Goal: Information Seeking & Learning: Learn about a topic

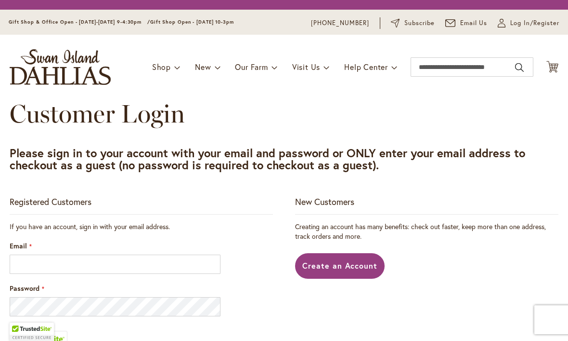
scroll to position [149, 0]
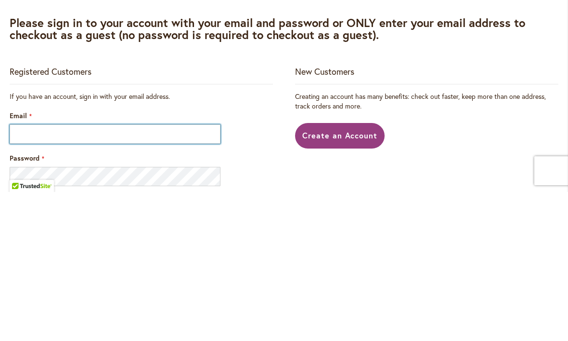
type input "**********"
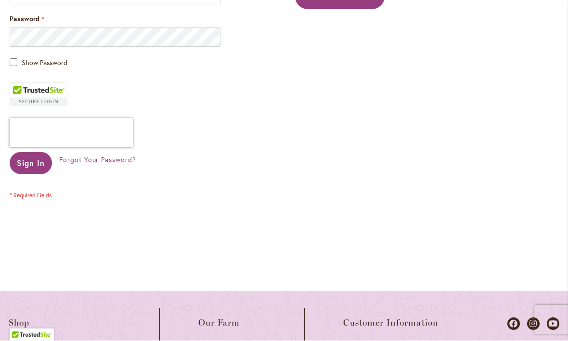
scroll to position [287, 0]
click at [30, 160] on span "Sign In" at bounding box center [31, 163] width 28 height 10
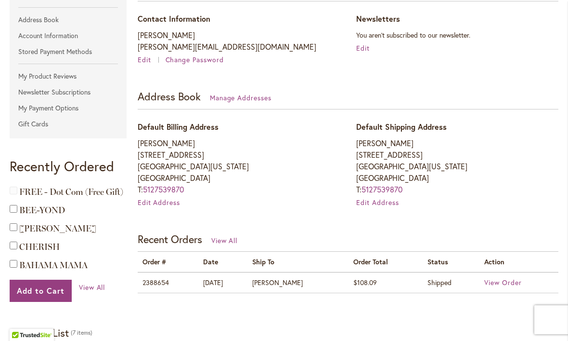
scroll to position [204, 0]
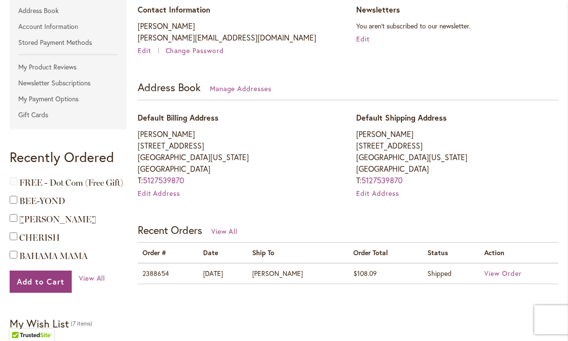
click at [57, 185] on span "FREE - Dot Com (Free Gift)" at bounding box center [71, 182] width 104 height 11
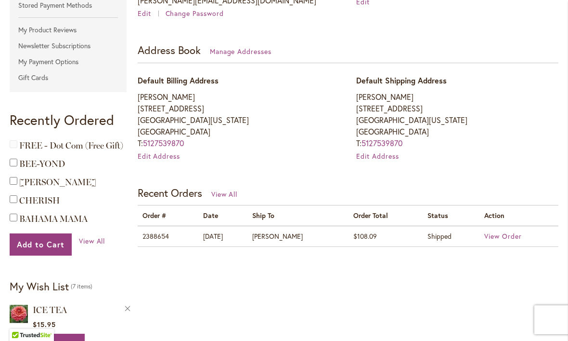
click at [503, 232] on span "View Order" at bounding box center [504, 235] width 38 height 9
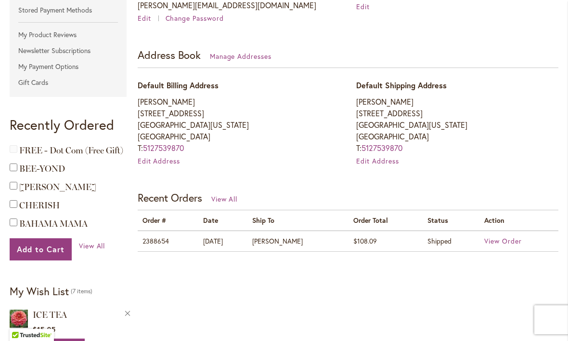
scroll to position [247, 0]
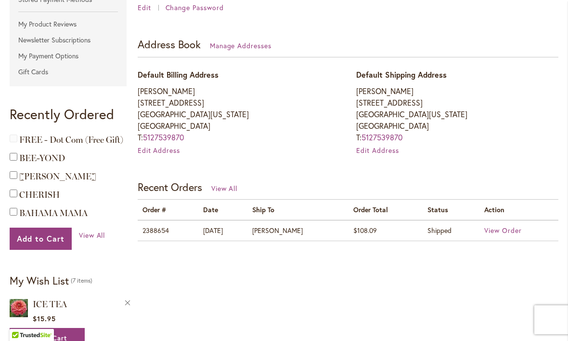
click at [50, 177] on span "LAUREN MICHELE" at bounding box center [57, 176] width 77 height 11
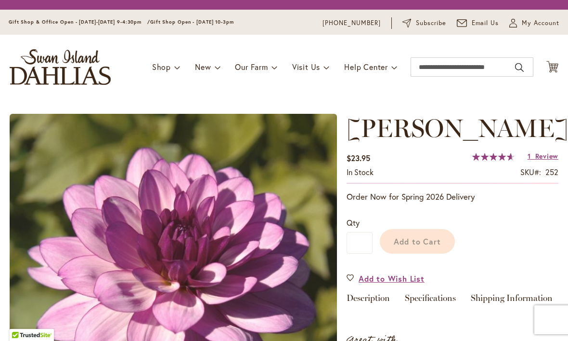
type input "****"
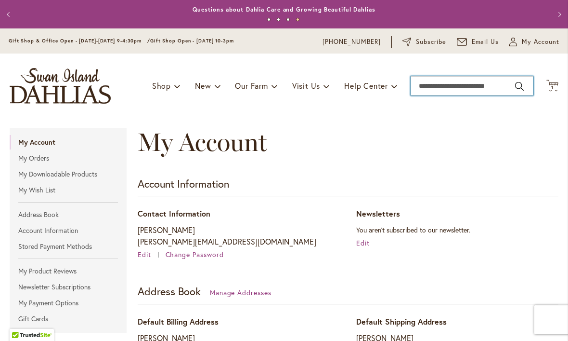
click at [458, 86] on input "Search" at bounding box center [472, 85] width 123 height 19
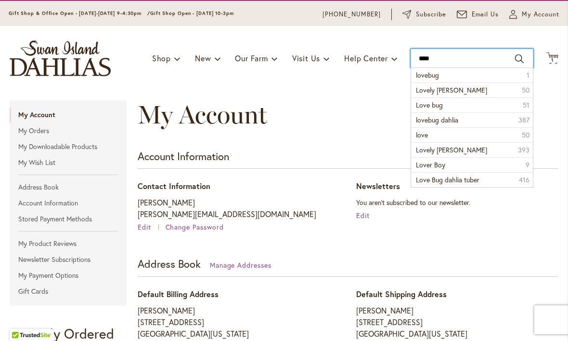
scroll to position [35, 0]
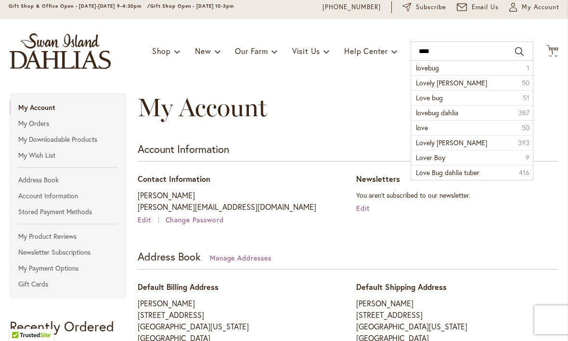
click at [457, 71] on li "lovebug 1" at bounding box center [472, 68] width 122 height 14
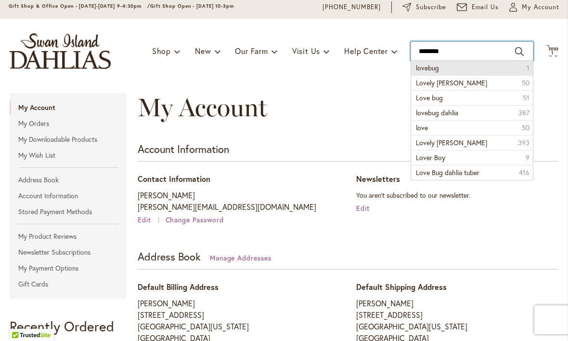
type input "*******"
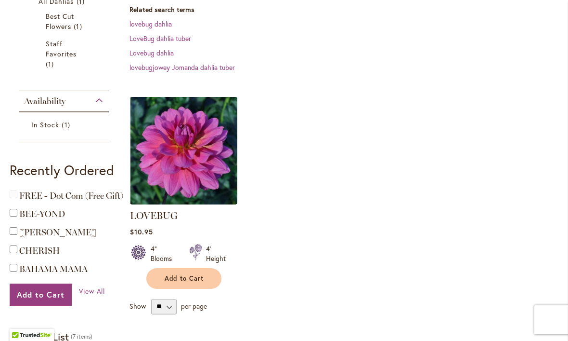
scroll to position [158, 0]
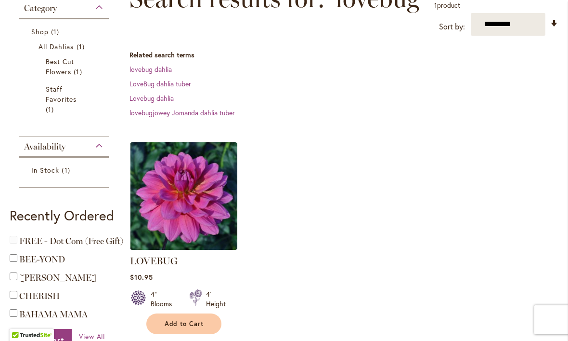
click at [170, 192] on img at bounding box center [183, 195] width 107 height 107
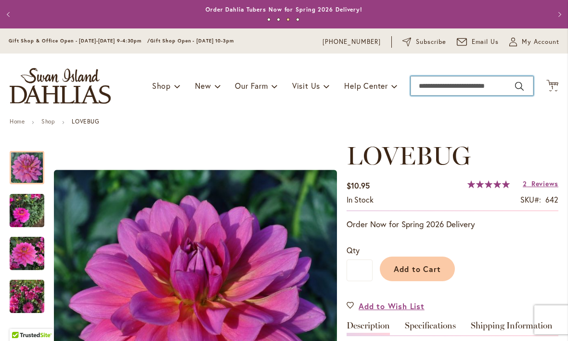
click at [455, 89] on input "Search" at bounding box center [472, 85] width 123 height 19
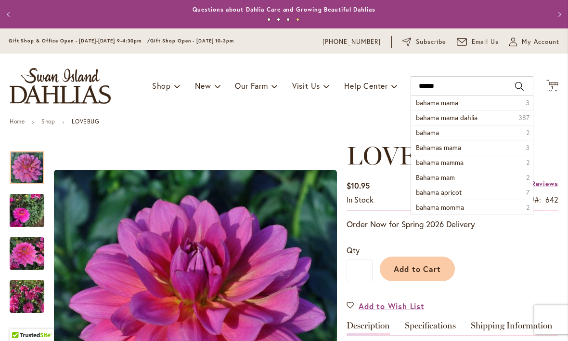
click at [455, 101] on span "bahama mama" at bounding box center [437, 102] width 42 height 9
type input "**********"
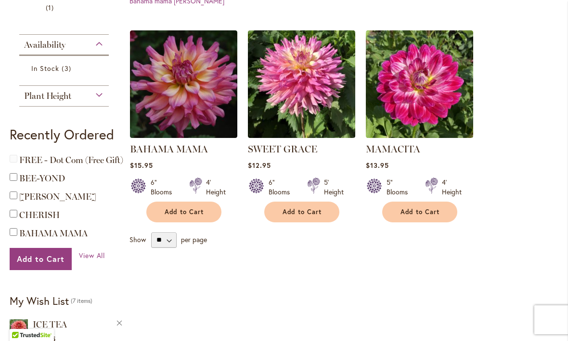
scroll to position [291, 0]
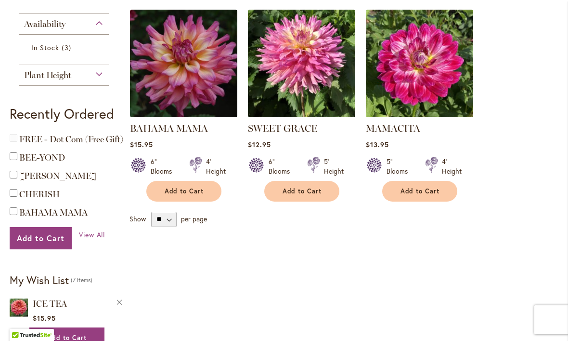
click at [207, 69] on img at bounding box center [183, 63] width 107 height 107
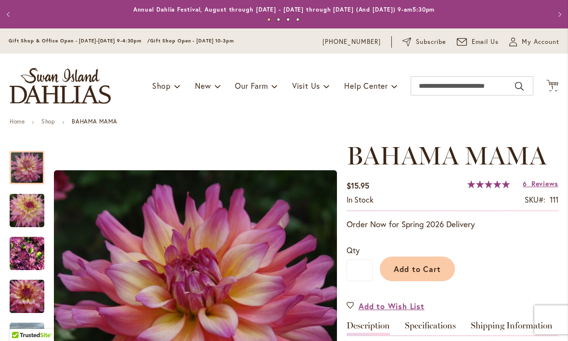
type input "****"
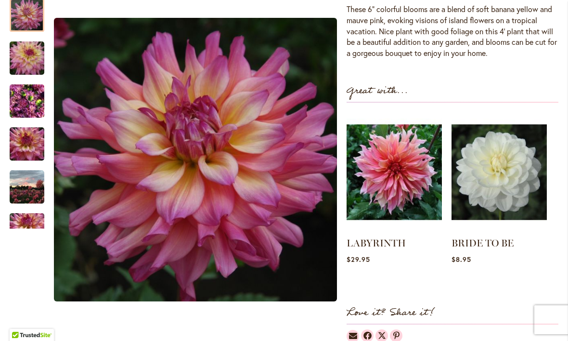
scroll to position [342, 0]
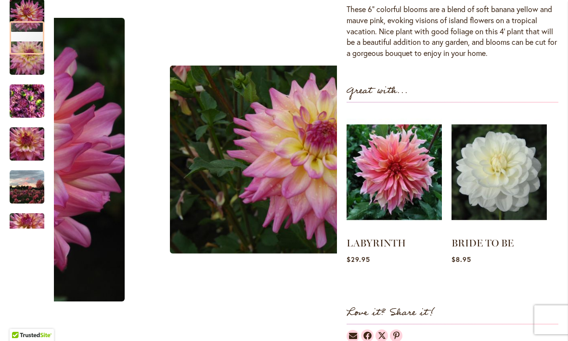
click at [27, 185] on img "Bahama Mama" at bounding box center [27, 187] width 35 height 35
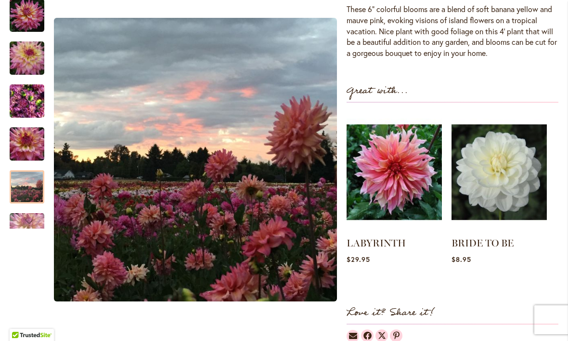
click at [26, 182] on div at bounding box center [27, 186] width 35 height 33
click at [28, 217] on div "Next" at bounding box center [27, 221] width 14 height 14
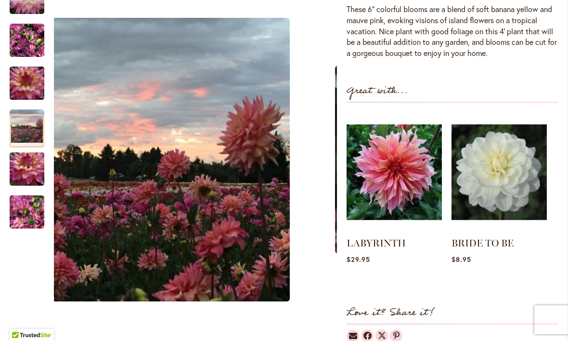
click at [25, 207] on img "Bahama Mama" at bounding box center [27, 212] width 35 height 46
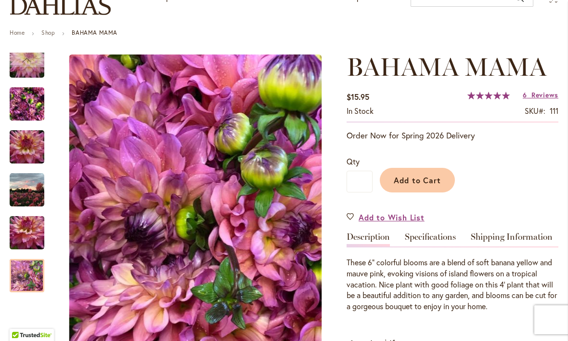
scroll to position [87, 0]
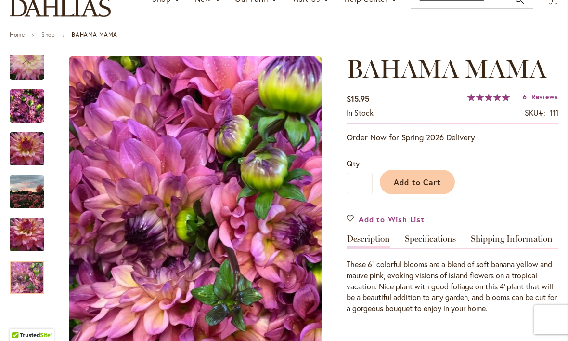
click at [545, 88] on div "BAHAMA MAMA $15.95 In stock SKU 111 Rating: 100 % of 100 6 Reviews Add Your Rev…" at bounding box center [453, 325] width 212 height 542
click at [544, 96] on span "Reviews" at bounding box center [545, 96] width 27 height 9
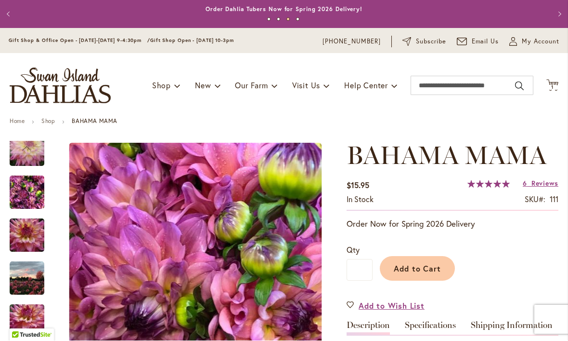
scroll to position [0, 0]
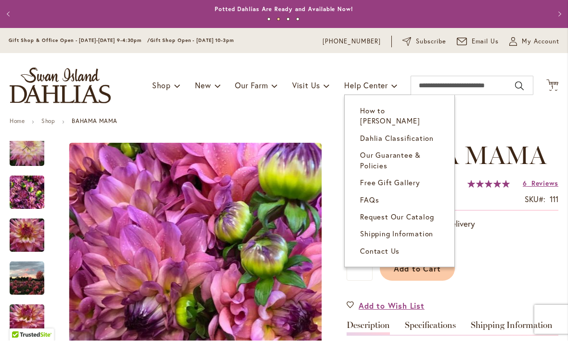
click at [405, 133] on span "Dahlia Classification" at bounding box center [397, 138] width 74 height 10
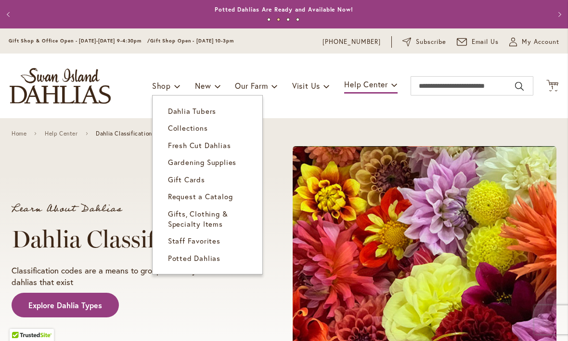
click at [187, 112] on span "Dahlia Tubers" at bounding box center [192, 111] width 48 height 10
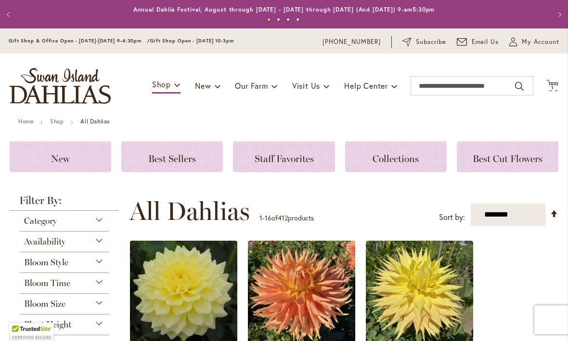
click at [192, 166] on div "Best Sellers" at bounding box center [172, 156] width 102 height 31
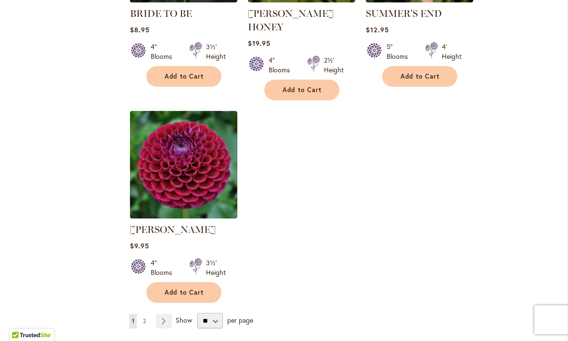
scroll to position [1151, 0]
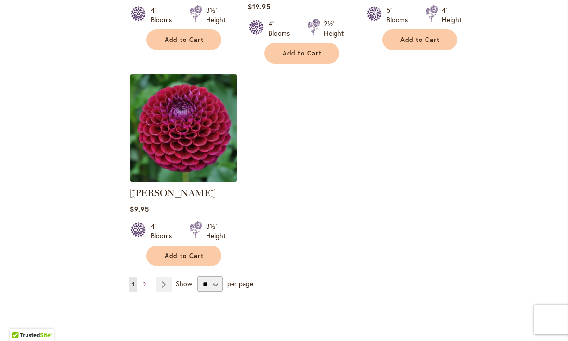
click at [143, 280] on span "2" at bounding box center [144, 283] width 3 height 7
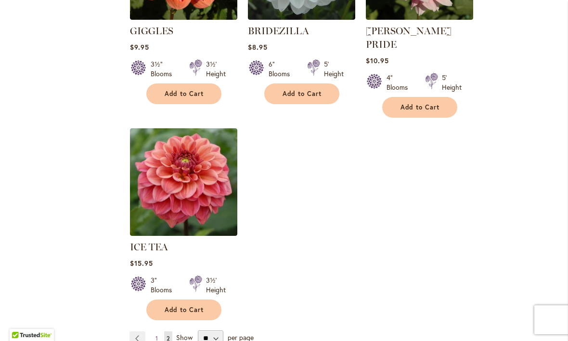
scroll to position [1083, 0]
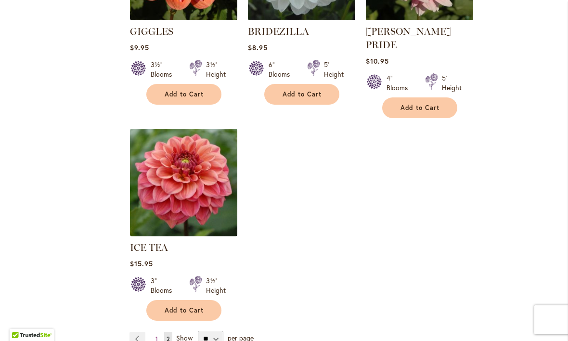
click at [184, 180] on img at bounding box center [183, 182] width 107 height 107
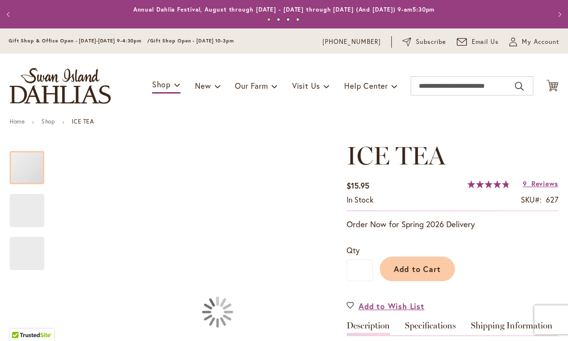
type input "****"
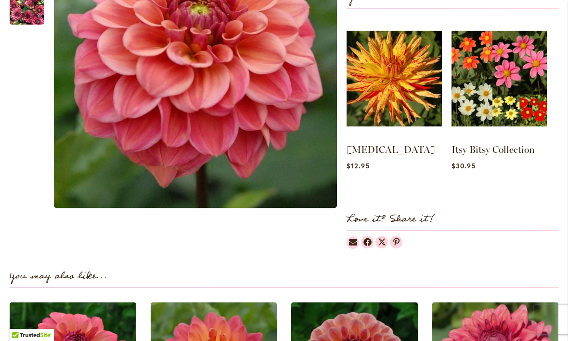
scroll to position [347, 0]
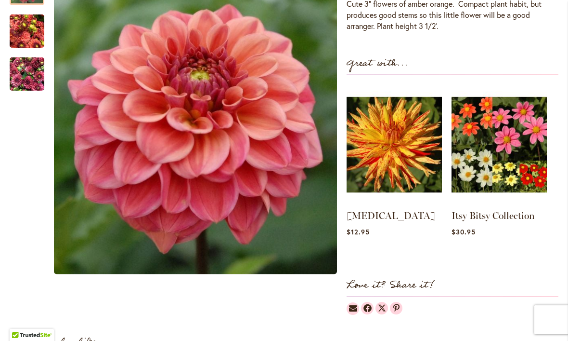
click at [24, 71] on img "ICE TEA" at bounding box center [27, 74] width 35 height 46
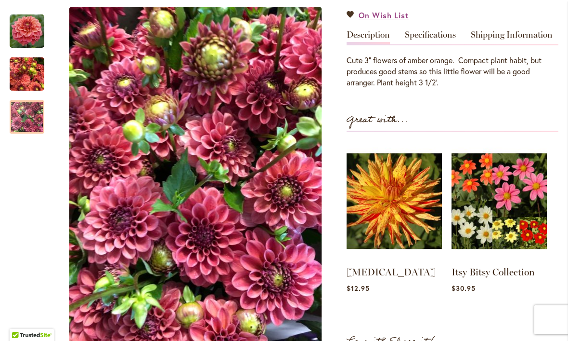
scroll to position [289, 0]
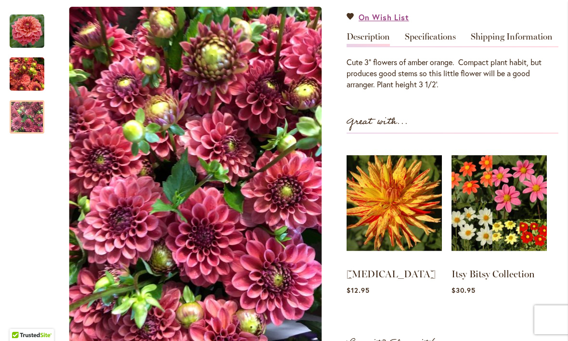
click at [441, 41] on link "Specifications" at bounding box center [430, 39] width 51 height 14
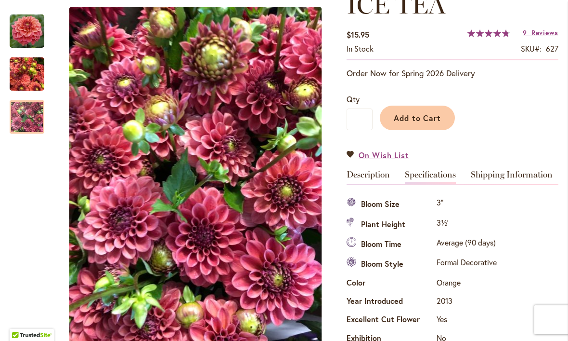
scroll to position [150, 0]
click at [24, 68] on img "ICE TEA" at bounding box center [27, 74] width 35 height 46
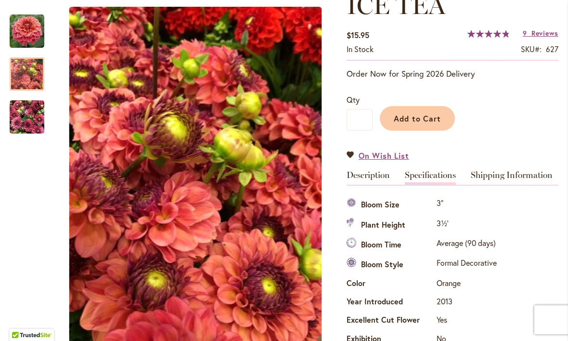
click at [36, 32] on img "ICE TEA" at bounding box center [27, 31] width 35 height 35
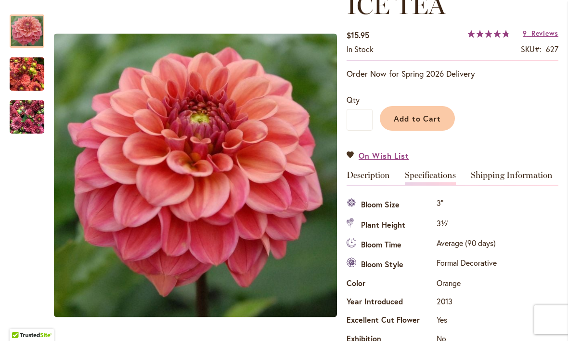
click at [33, 78] on img "ICE TEA" at bounding box center [27, 74] width 35 height 46
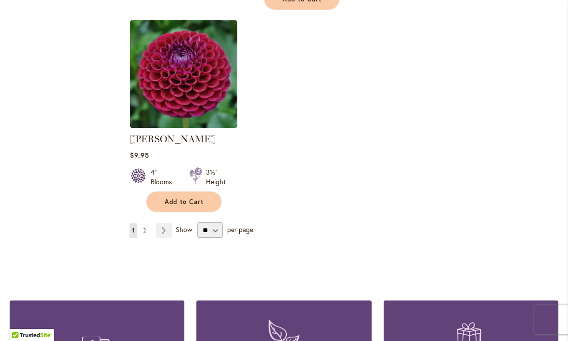
scroll to position [1209, 0]
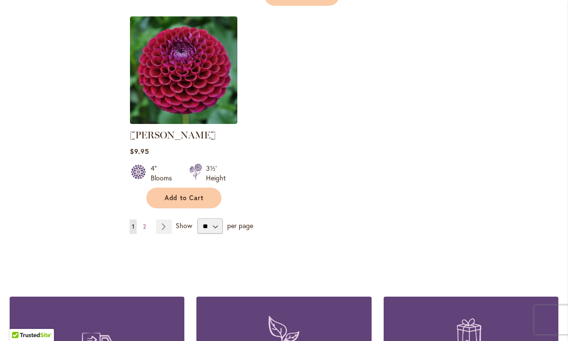
click at [141, 219] on link "Page 2" at bounding box center [145, 226] width 8 height 14
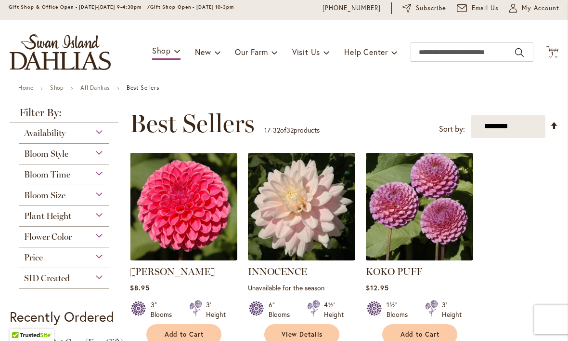
scroll to position [35, 0]
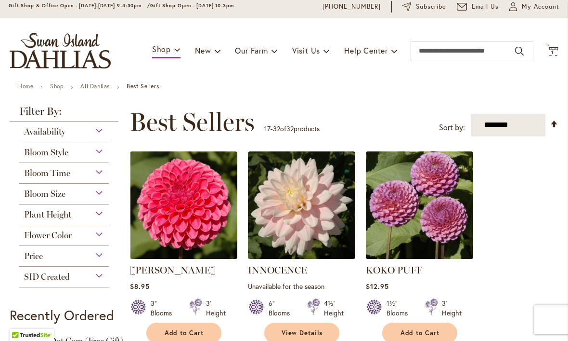
click at [55, 153] on span "Bloom Style" at bounding box center [46, 152] width 44 height 11
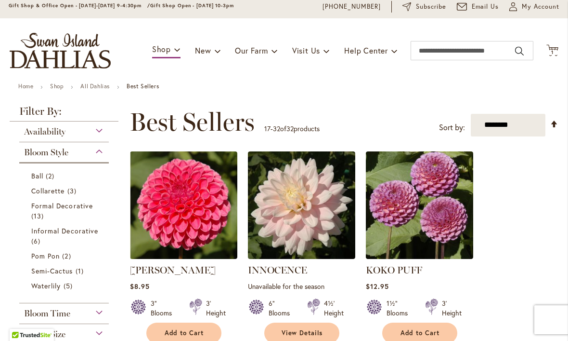
click at [44, 172] on link "Ball 2 items" at bounding box center [65, 176] width 68 height 10
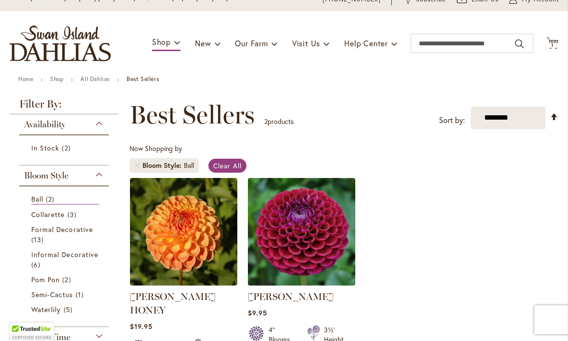
scroll to position [42, 0]
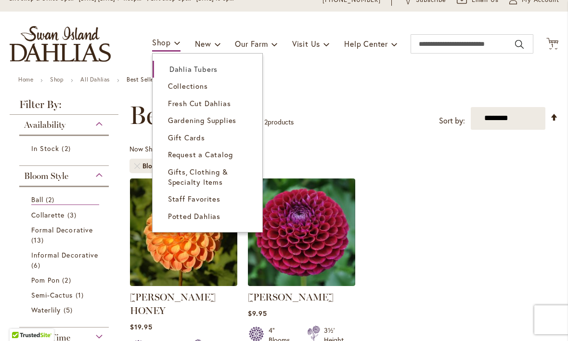
click at [202, 68] on span "Dahlia Tubers" at bounding box center [194, 69] width 48 height 10
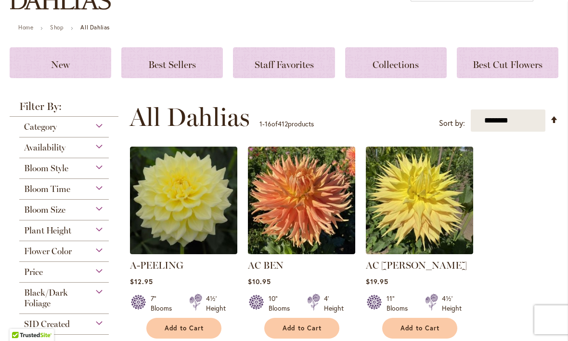
scroll to position [94, 0]
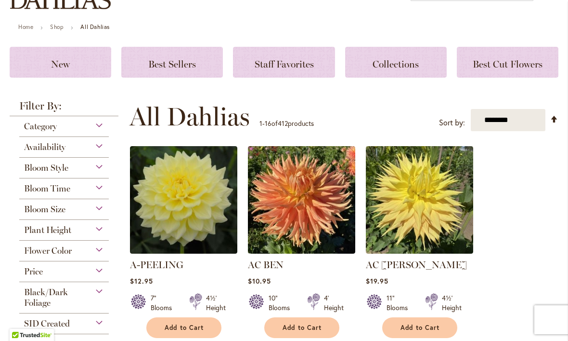
click at [52, 168] on span "Bloom Style" at bounding box center [46, 167] width 44 height 11
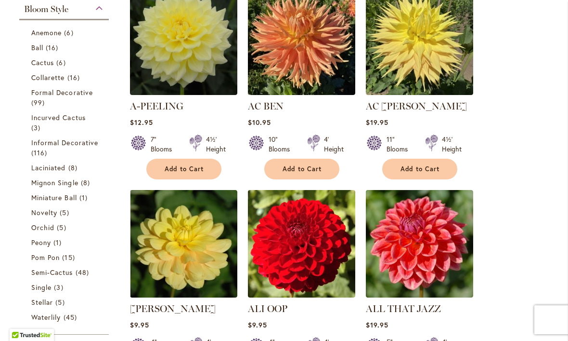
click at [49, 53] on span "16 items" at bounding box center [53, 47] width 15 height 10
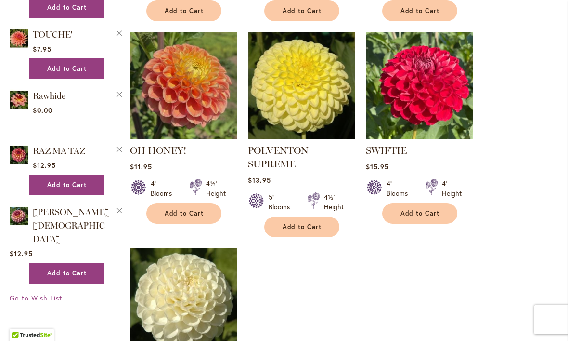
scroll to position [1012, 0]
